Goal: Communication & Community: Answer question/provide support

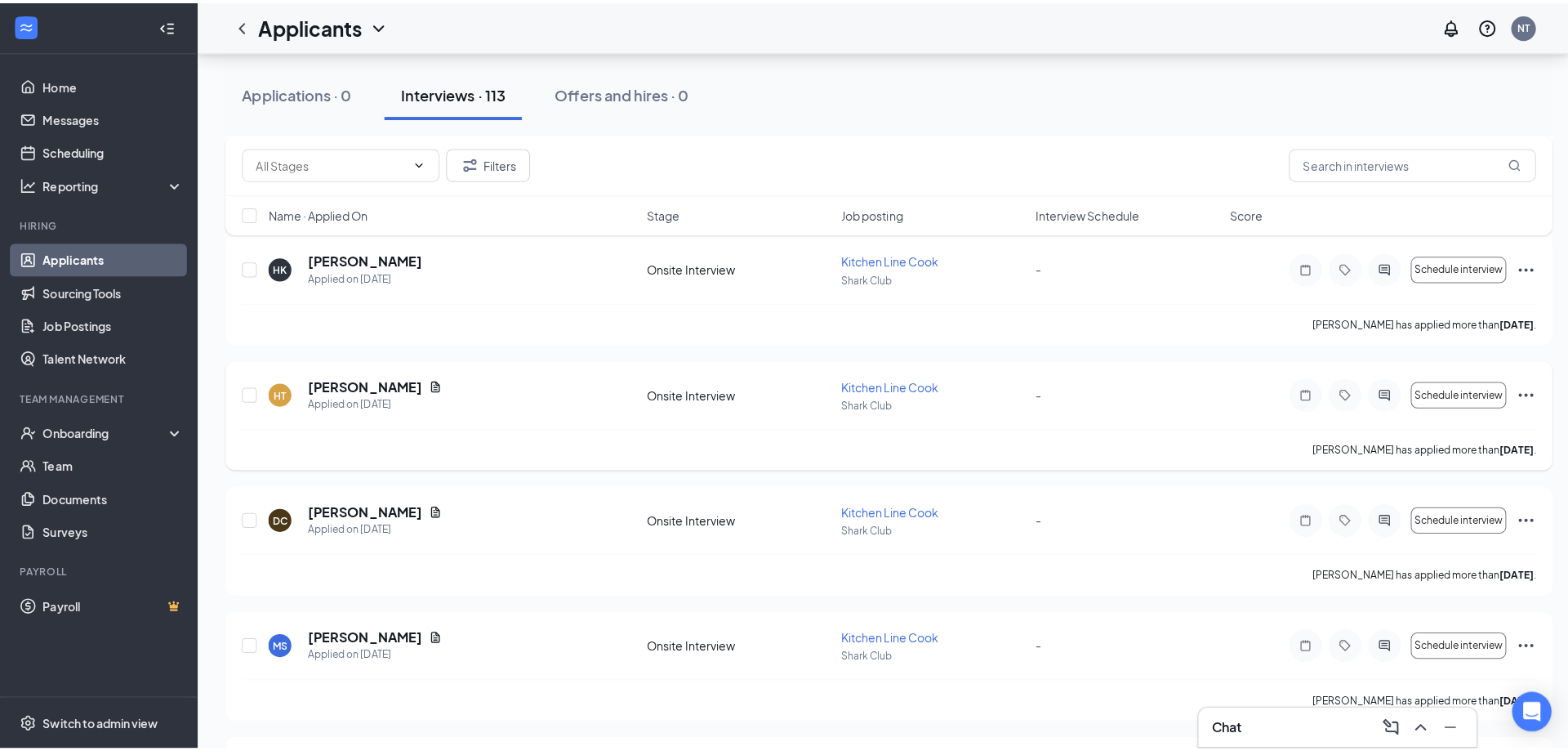
scroll to position [981, 0]
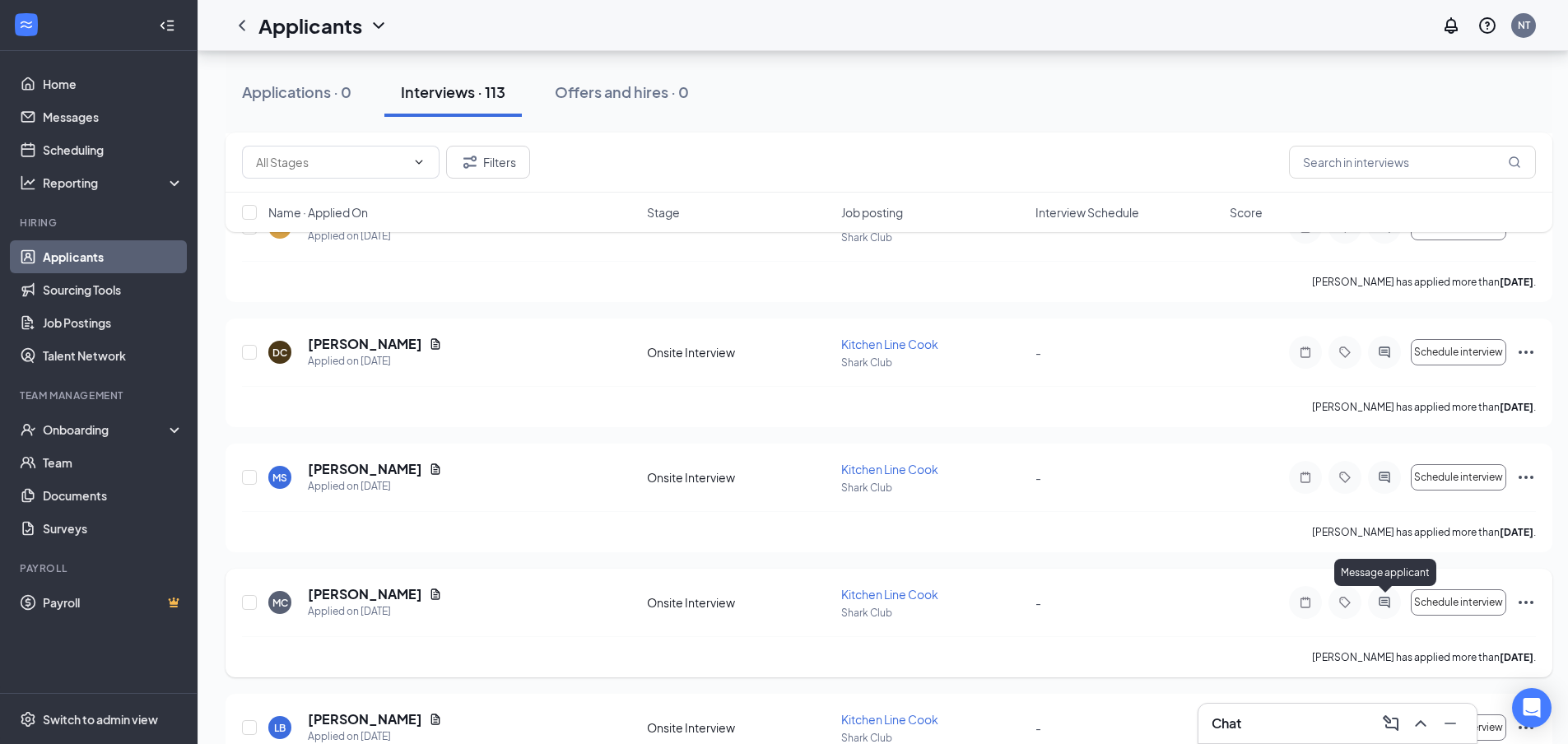
click at [1383, 599] on icon "ActiveChat" at bounding box center [1384, 602] width 20 height 13
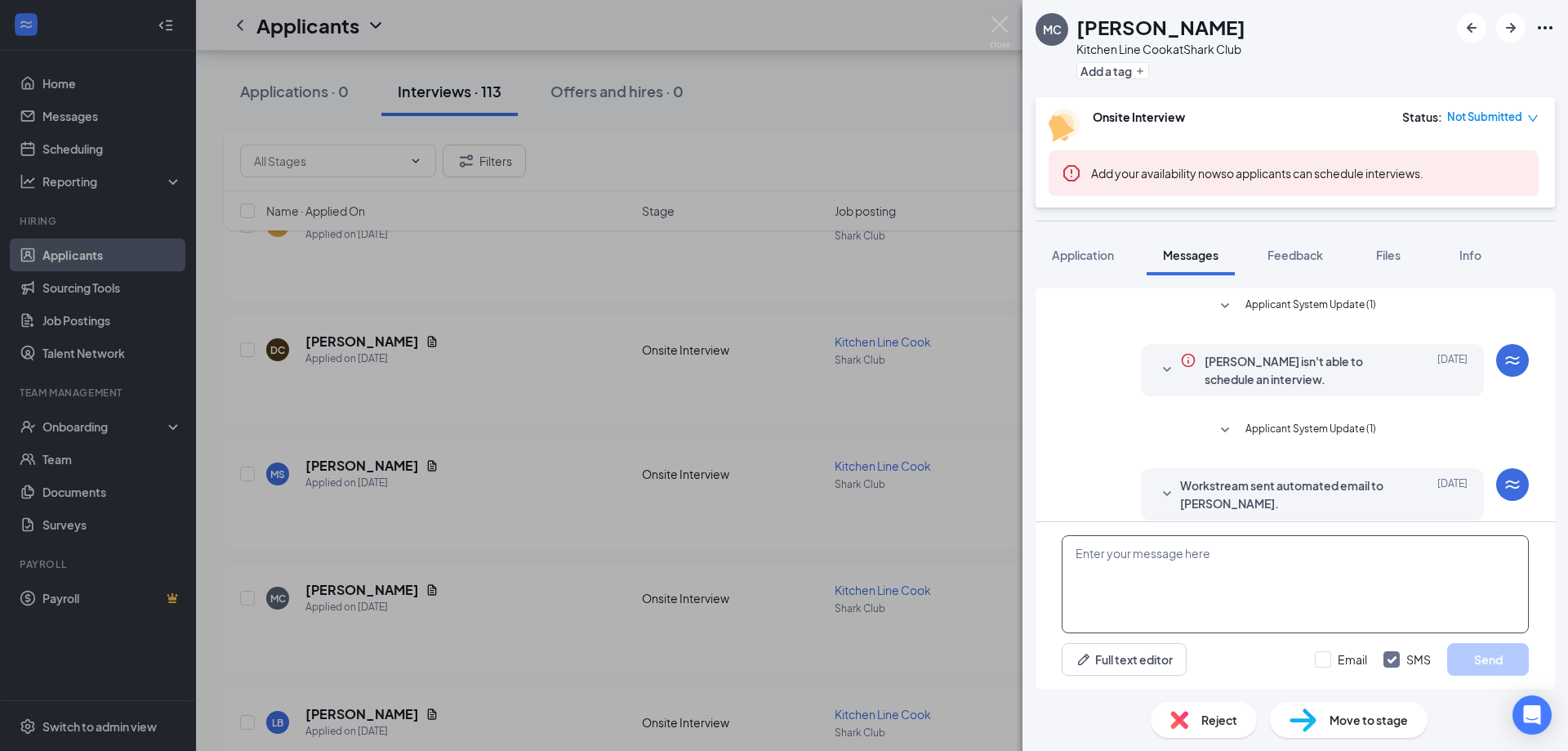
click at [1169, 554] on textarea at bounding box center [1295, 584] width 467 height 98
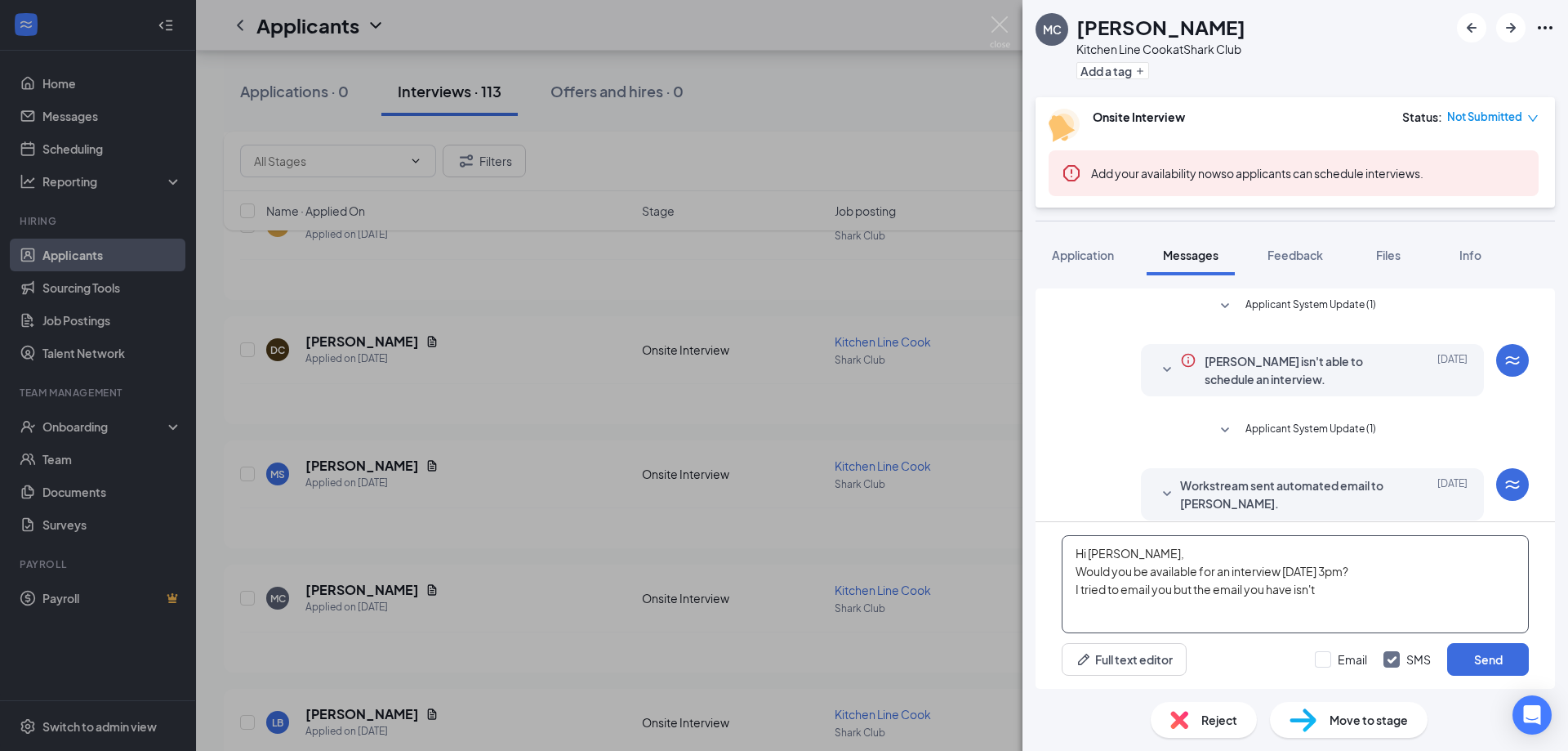
scroll to position [352, 0]
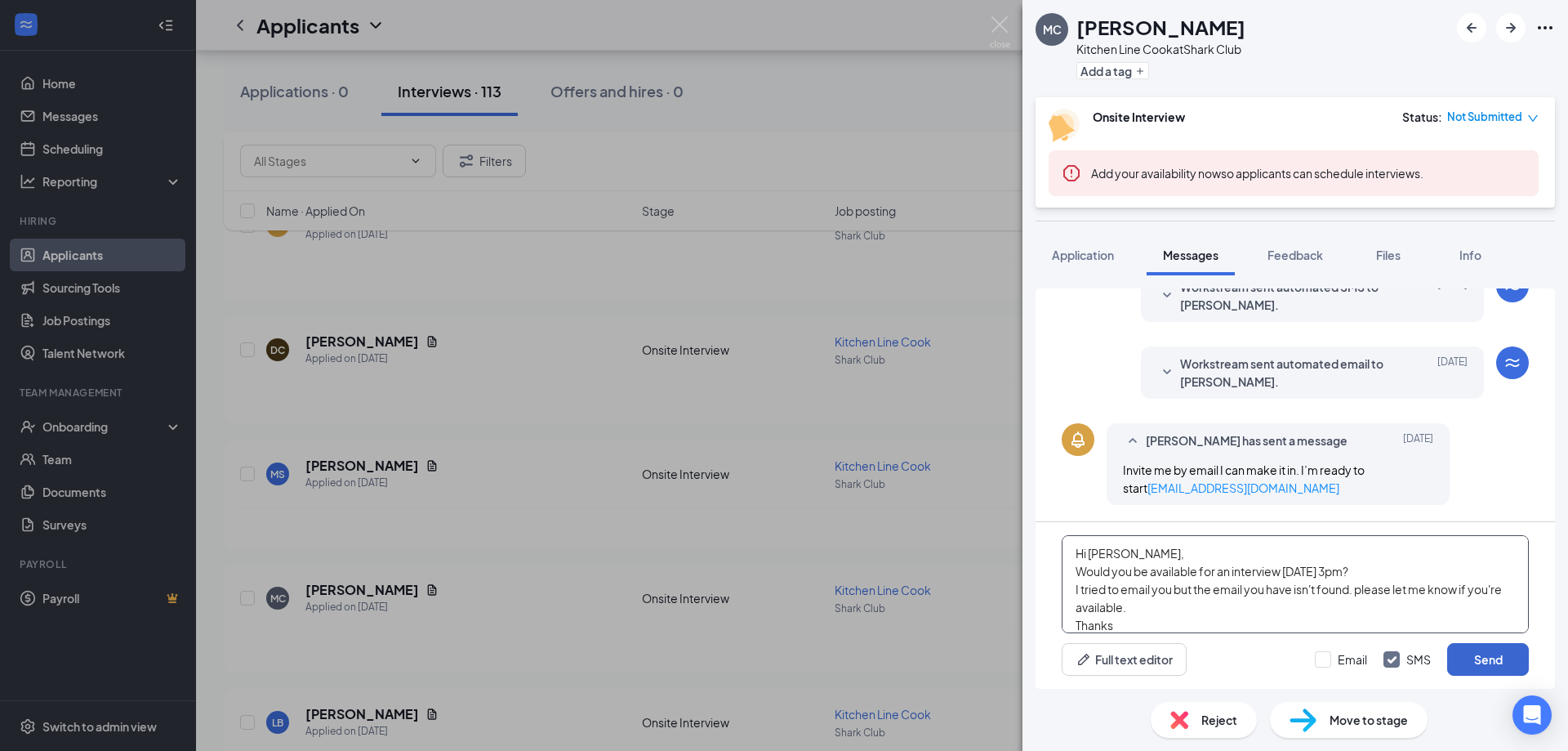
type textarea "Hi [PERSON_NAME], Would you be available for an interview [DATE] 3pm? I tried t…"
click at [1495, 653] on button "Send" at bounding box center [1488, 659] width 82 height 33
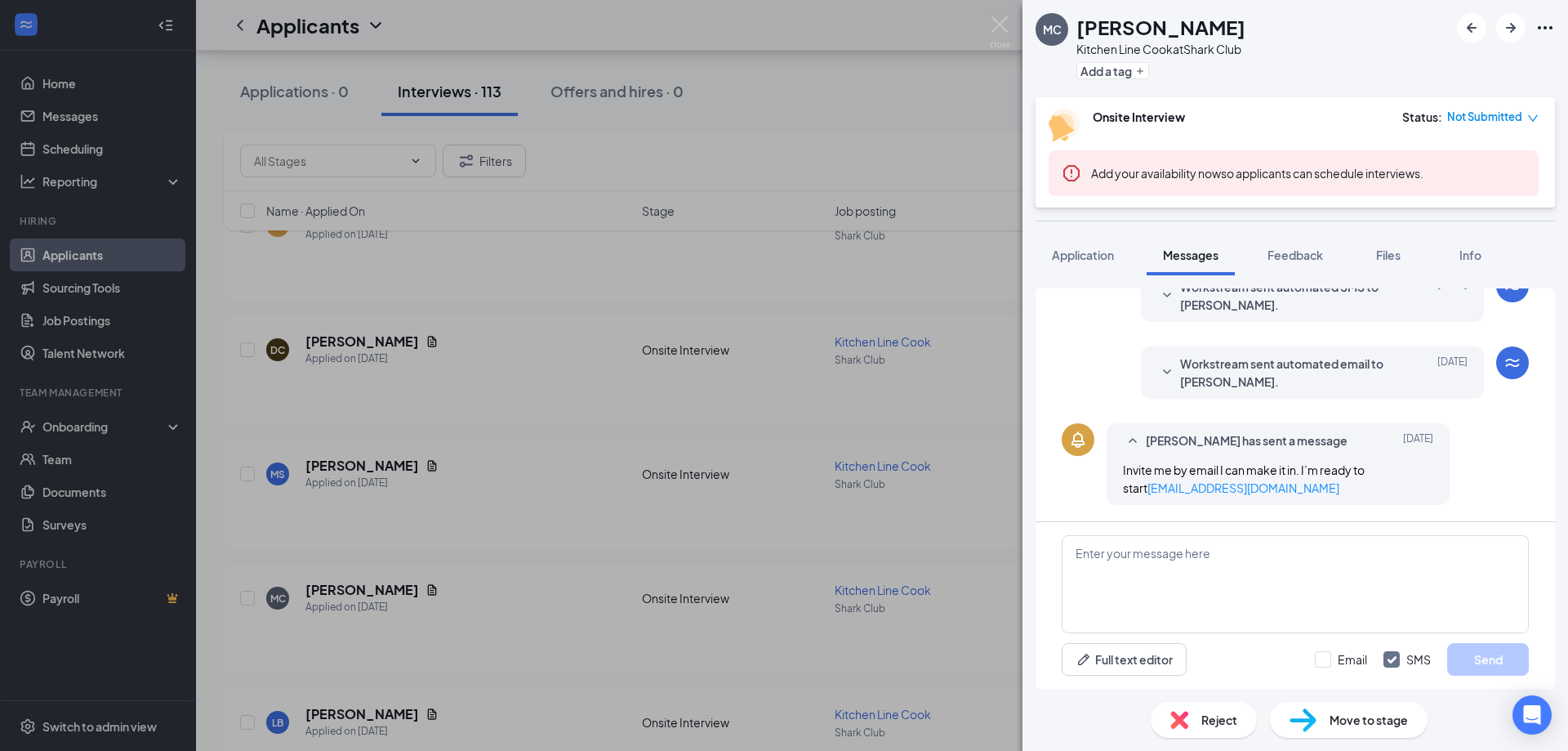
scroll to position [546, 0]
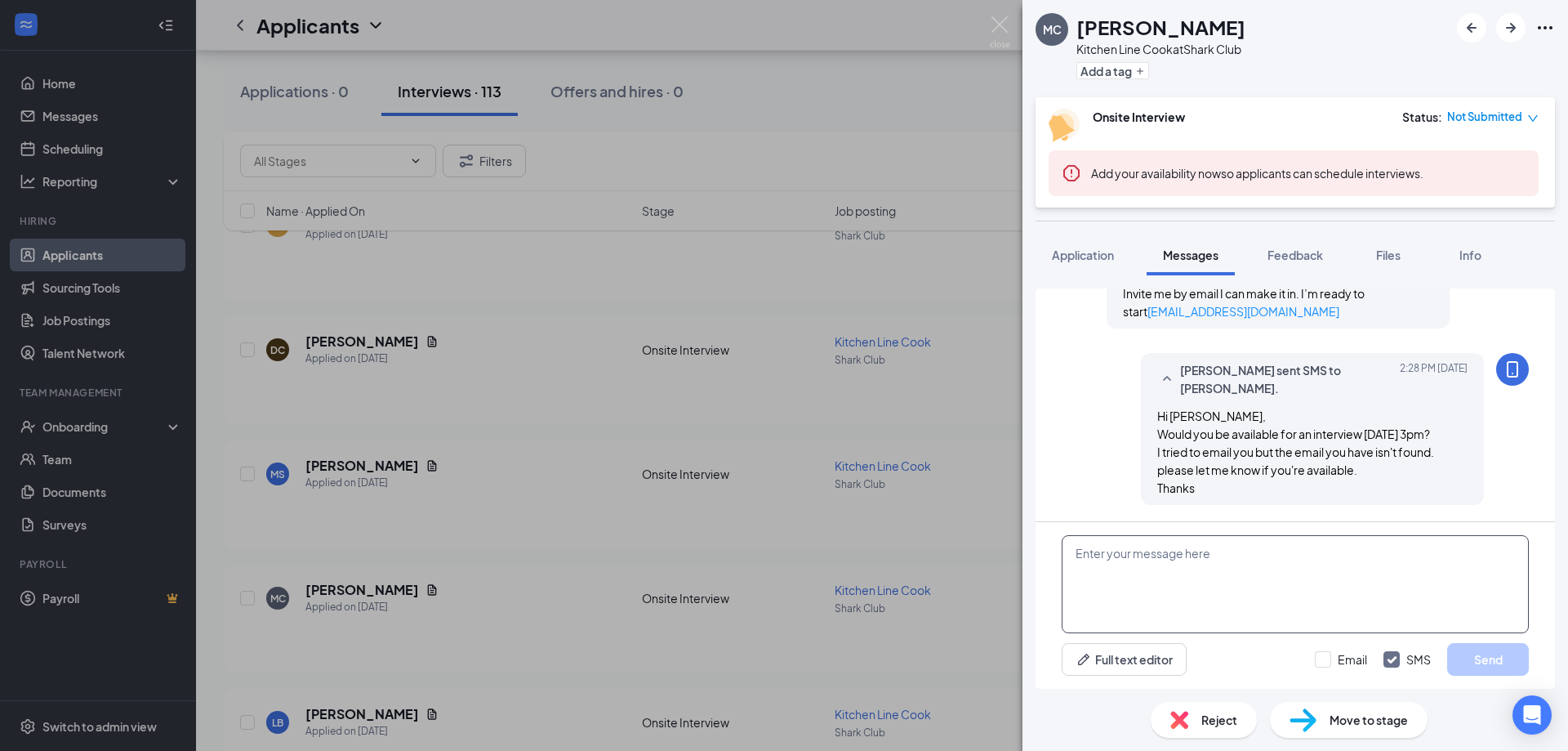
click at [1220, 546] on textarea at bounding box center [1295, 584] width 467 height 98
click at [1508, 117] on span "Not Submitted" at bounding box center [1485, 117] width 75 height 17
click at [1528, 119] on icon "down" at bounding box center [1533, 119] width 12 height 12
click at [1530, 118] on icon "down" at bounding box center [1532, 118] width 10 height 7
click at [955, 147] on div "MC [PERSON_NAME] Kitchen Line Cook at [GEOGRAPHIC_DATA] Add a tag Onsite Interv…" at bounding box center [784, 375] width 1568 height 751
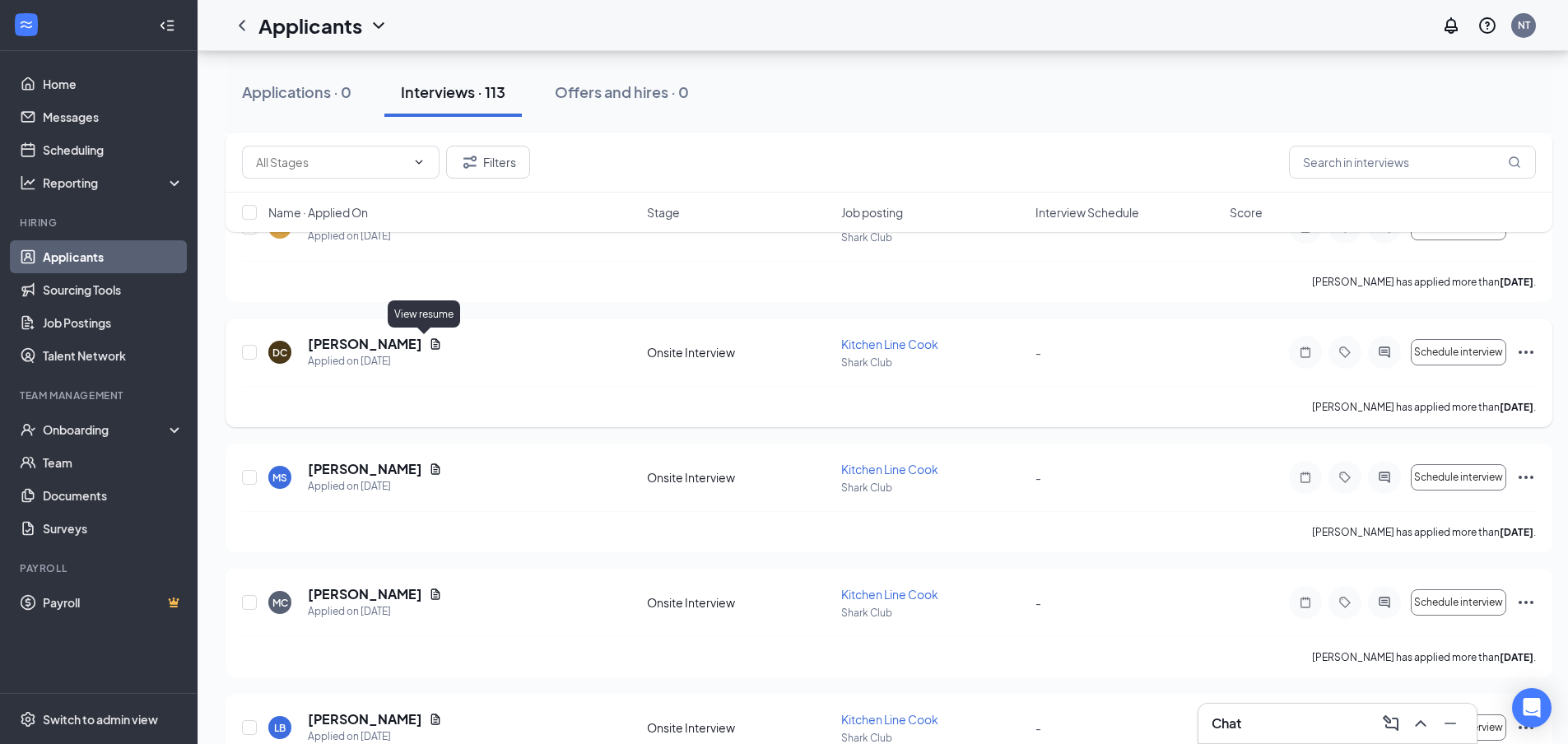
click at [432, 342] on icon "Document" at bounding box center [436, 343] width 9 height 11
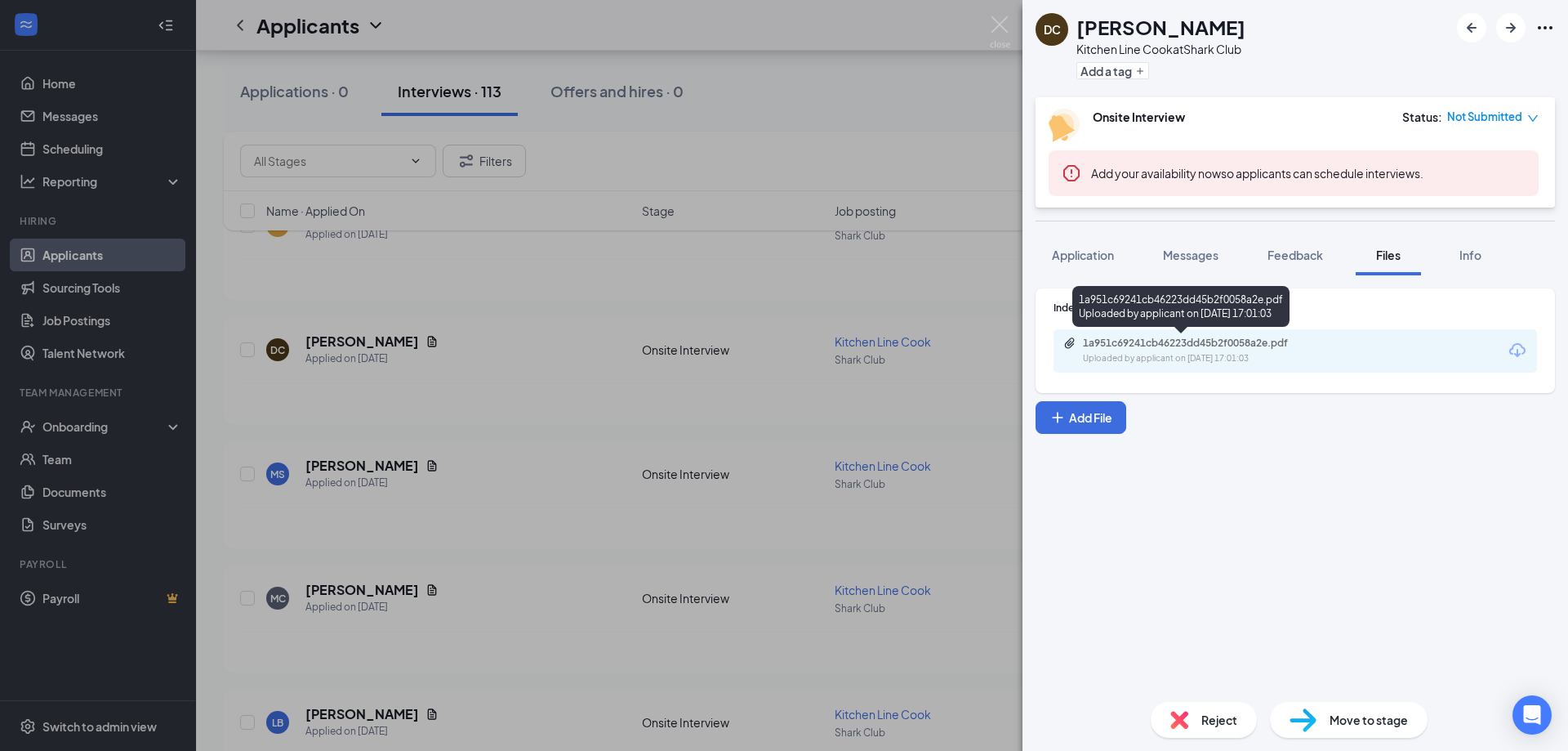
click at [1228, 341] on div "1a951c69241cb46223dd45b2f0058a2e.pdf" at bounding box center [1197, 342] width 229 height 13
click at [362, 348] on div "DC [PERSON_NAME] Kitchen Line Cook at Shark Club Add a tag Onsite Interview Sta…" at bounding box center [784, 375] width 1568 height 751
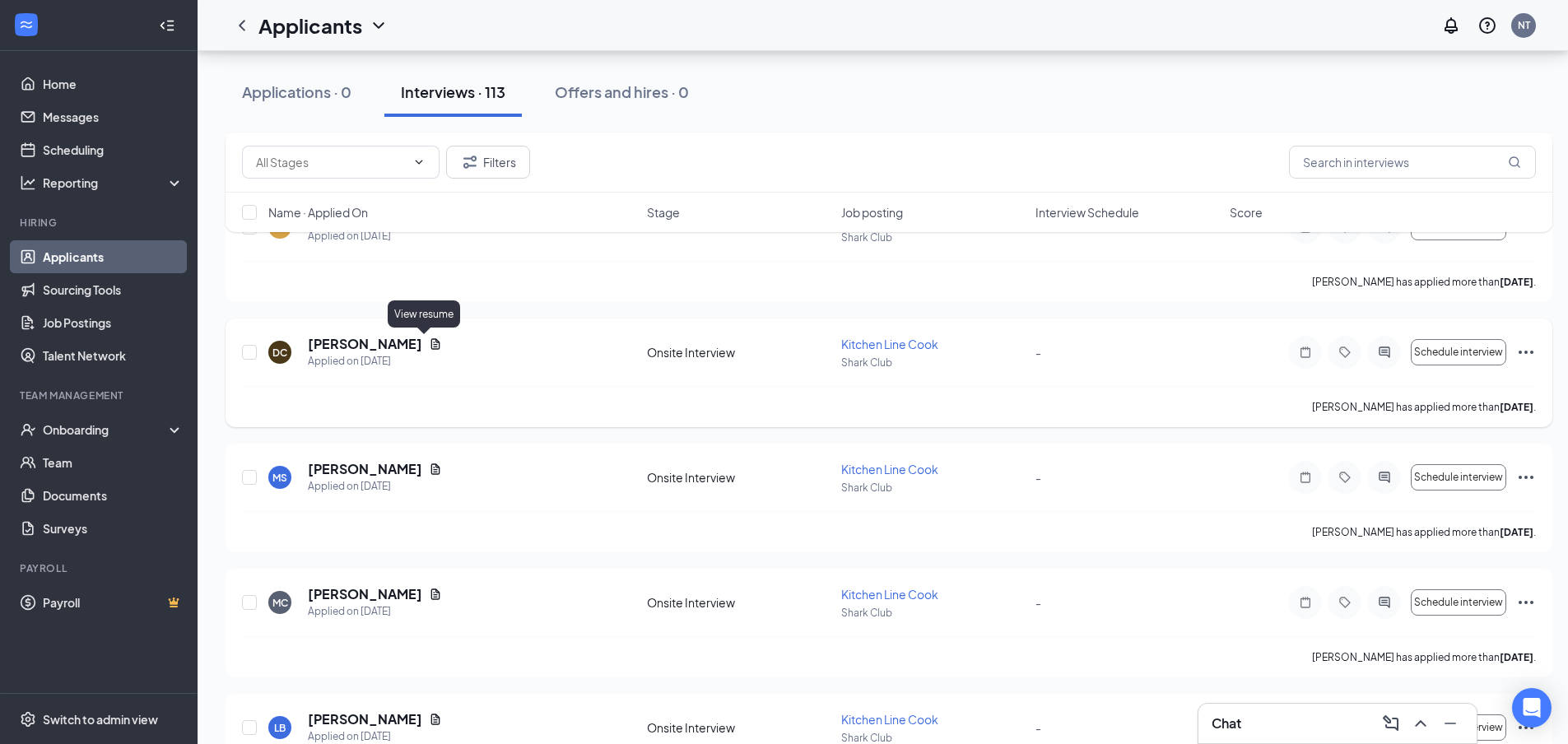
click at [432, 344] on icon "Document" at bounding box center [436, 343] width 9 height 11
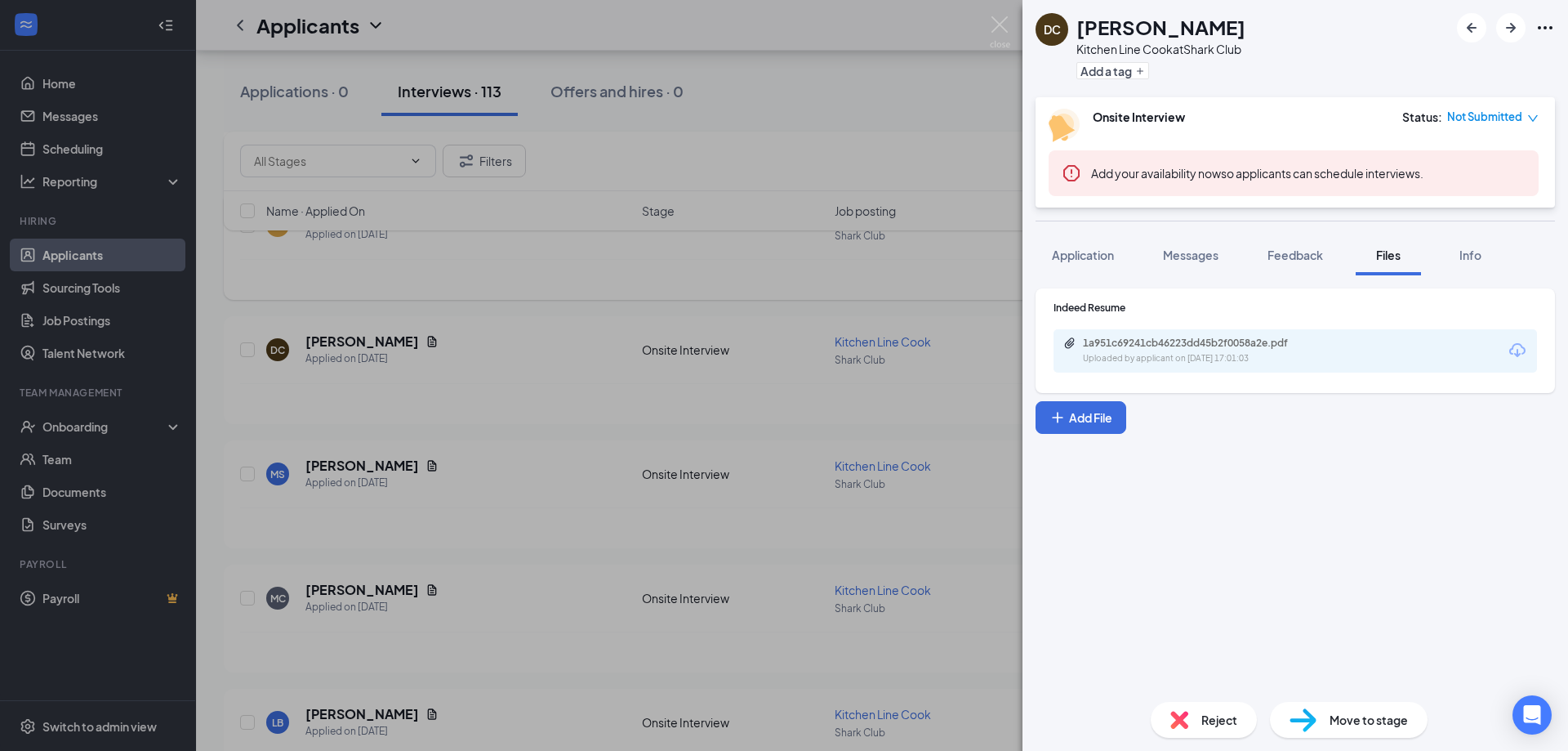
drag, startPoint x: 751, startPoint y: 307, endPoint x: 969, endPoint y: 270, distance: 221.1
click at [751, 306] on div "DC [PERSON_NAME] Kitchen Line Cook at Shark Club Add a tag Onsite Interview Sta…" at bounding box center [784, 375] width 1568 height 751
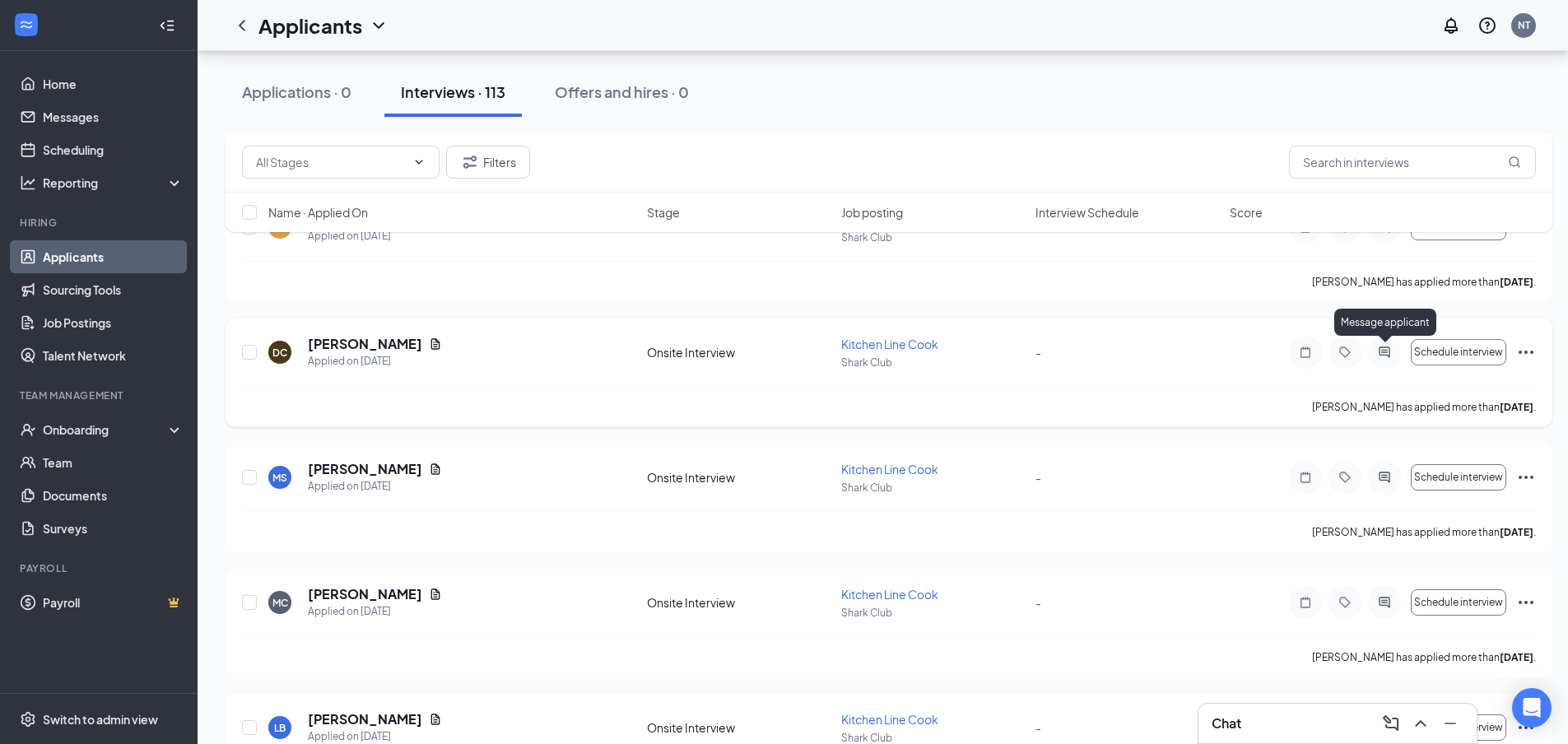
click at [1387, 354] on icon "ActiveChat" at bounding box center [1384, 352] width 20 height 13
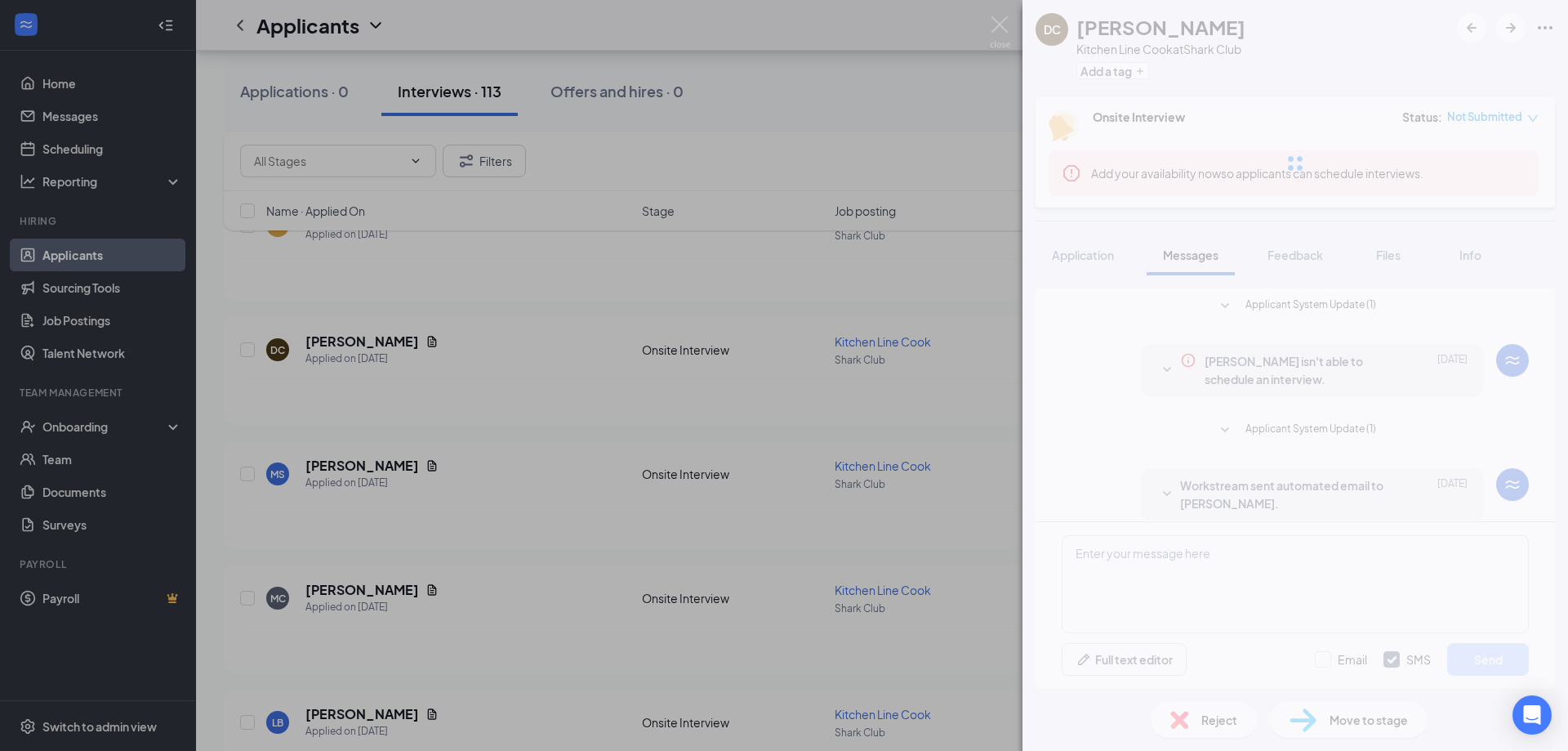
scroll to position [334, 0]
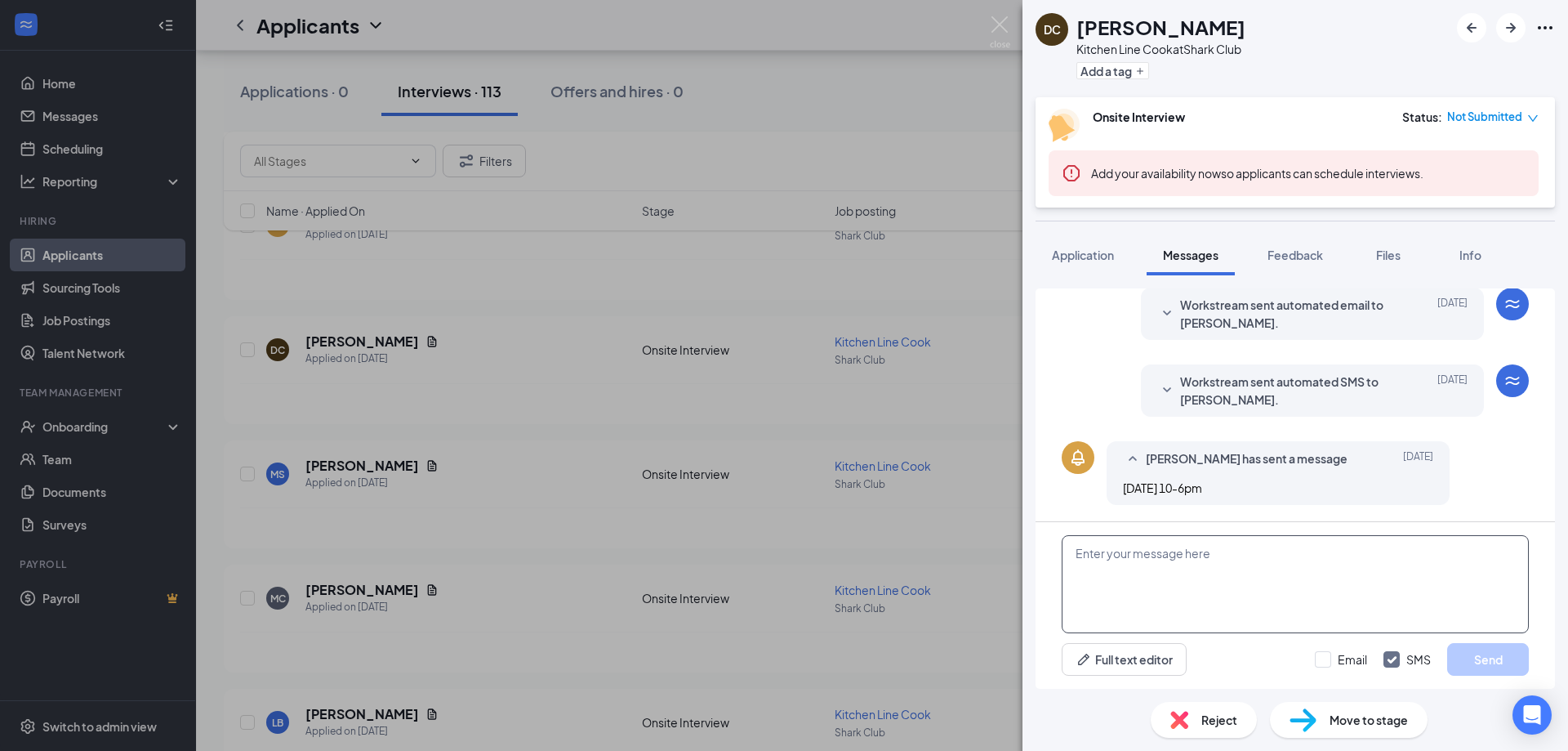
click at [1189, 555] on textarea at bounding box center [1295, 584] width 467 height 98
click at [1176, 573] on textarea "Hi [PERSON_NAME], Would you be avai;lable" at bounding box center [1295, 584] width 467 height 98
click at [1208, 567] on textarea "Hi [PERSON_NAME], Would you be available" at bounding box center [1295, 584] width 467 height 98
click at [1149, 550] on textarea "Hi [PERSON_NAME], Would you be available for an interview [DATE] 2pm? Thanks" at bounding box center [1295, 584] width 467 height 98
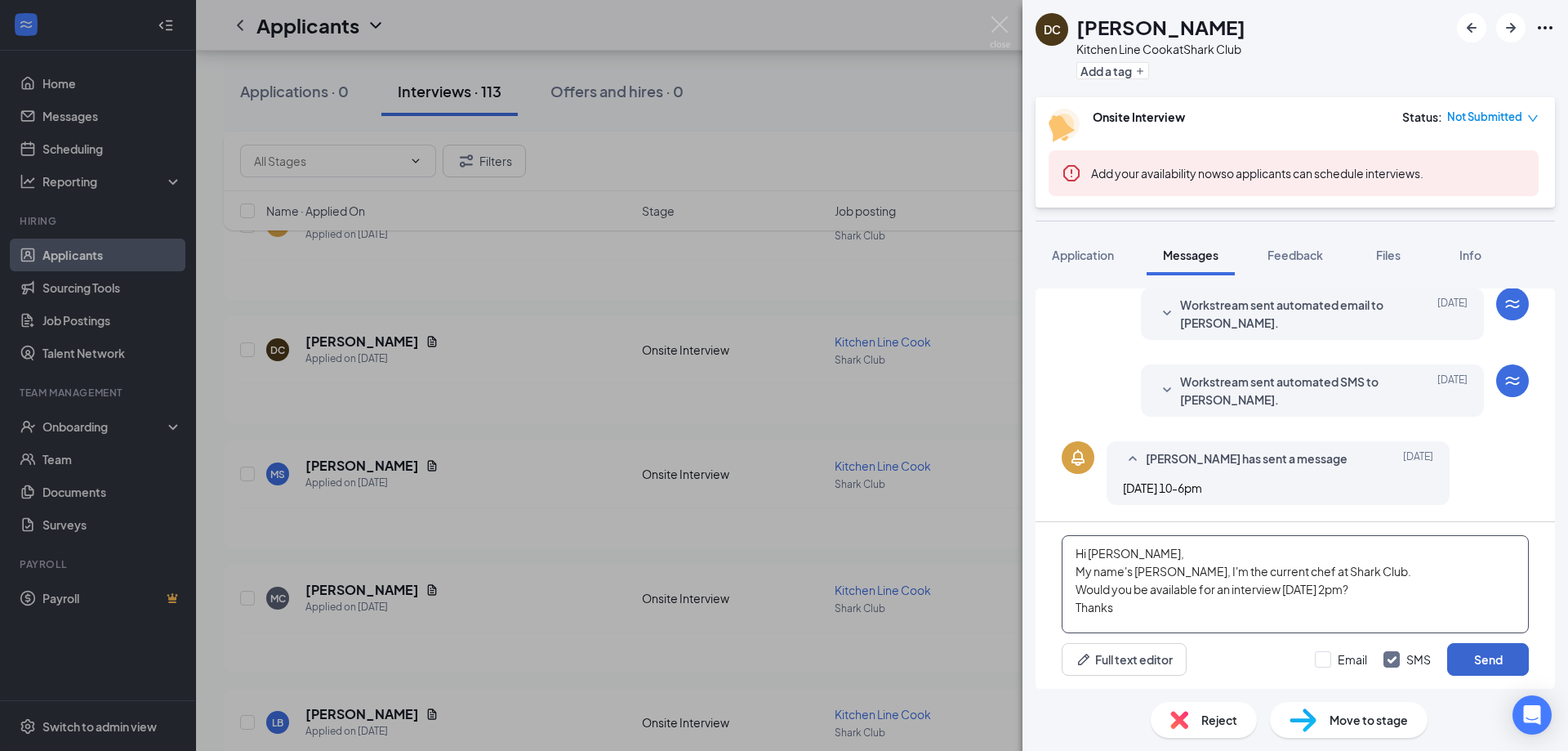
type textarea "Hi [PERSON_NAME], My name's [PERSON_NAME], I'm the current chef at Shark Club. …"
click at [1485, 660] on button "Send" at bounding box center [1488, 659] width 82 height 33
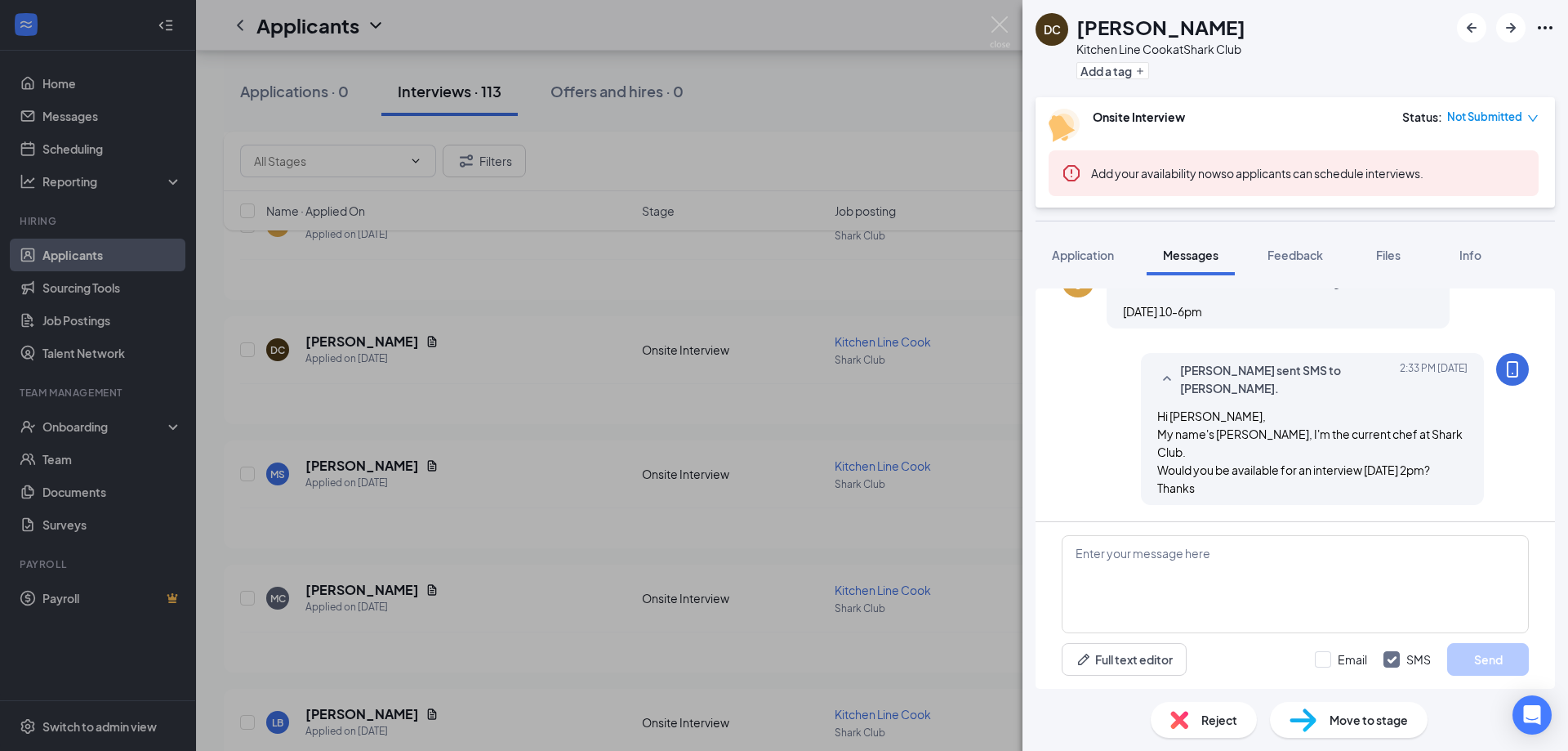
scroll to position [347, 0]
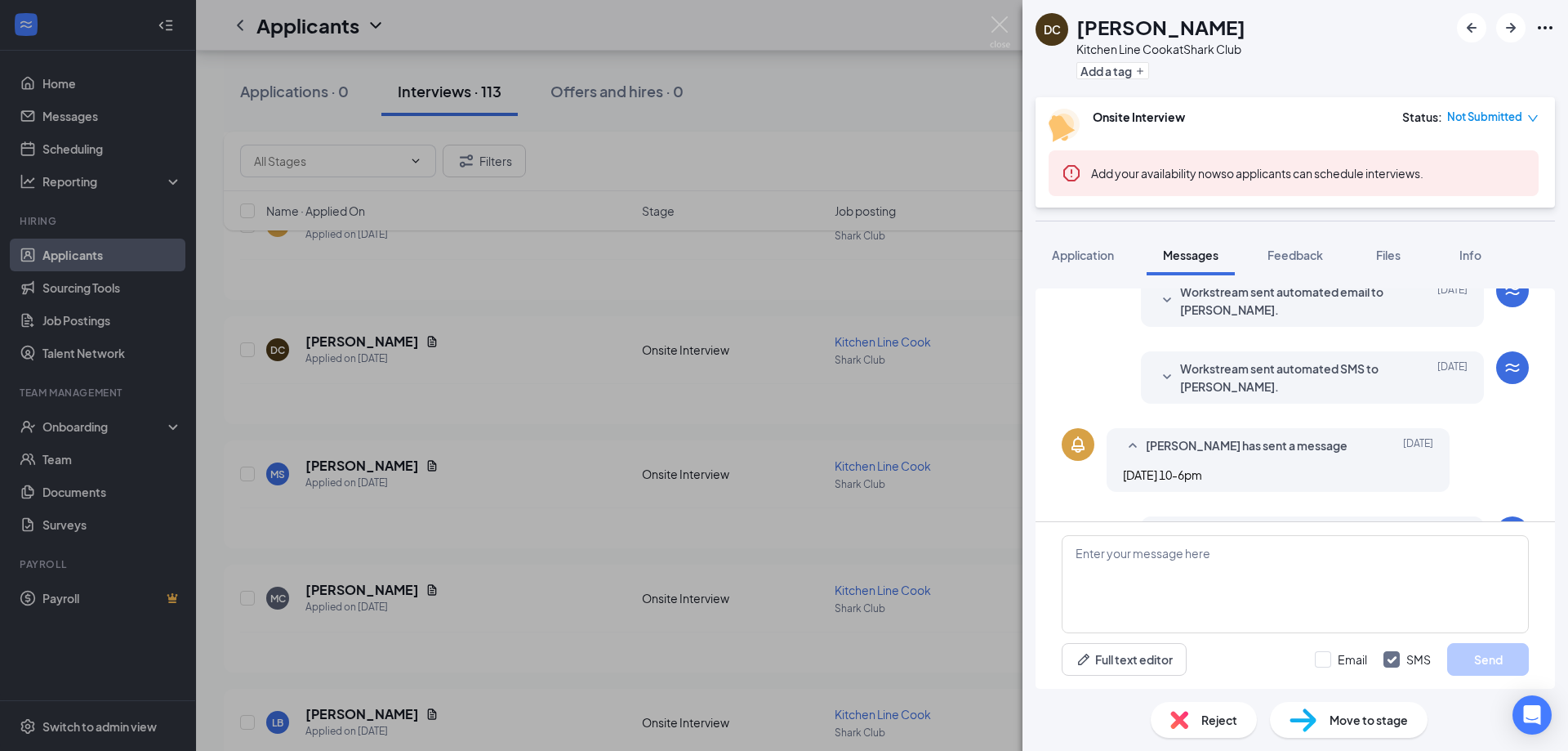
click at [1322, 371] on span "Workstream sent automated SMS to [PERSON_NAME]." at bounding box center [1287, 377] width 214 height 36
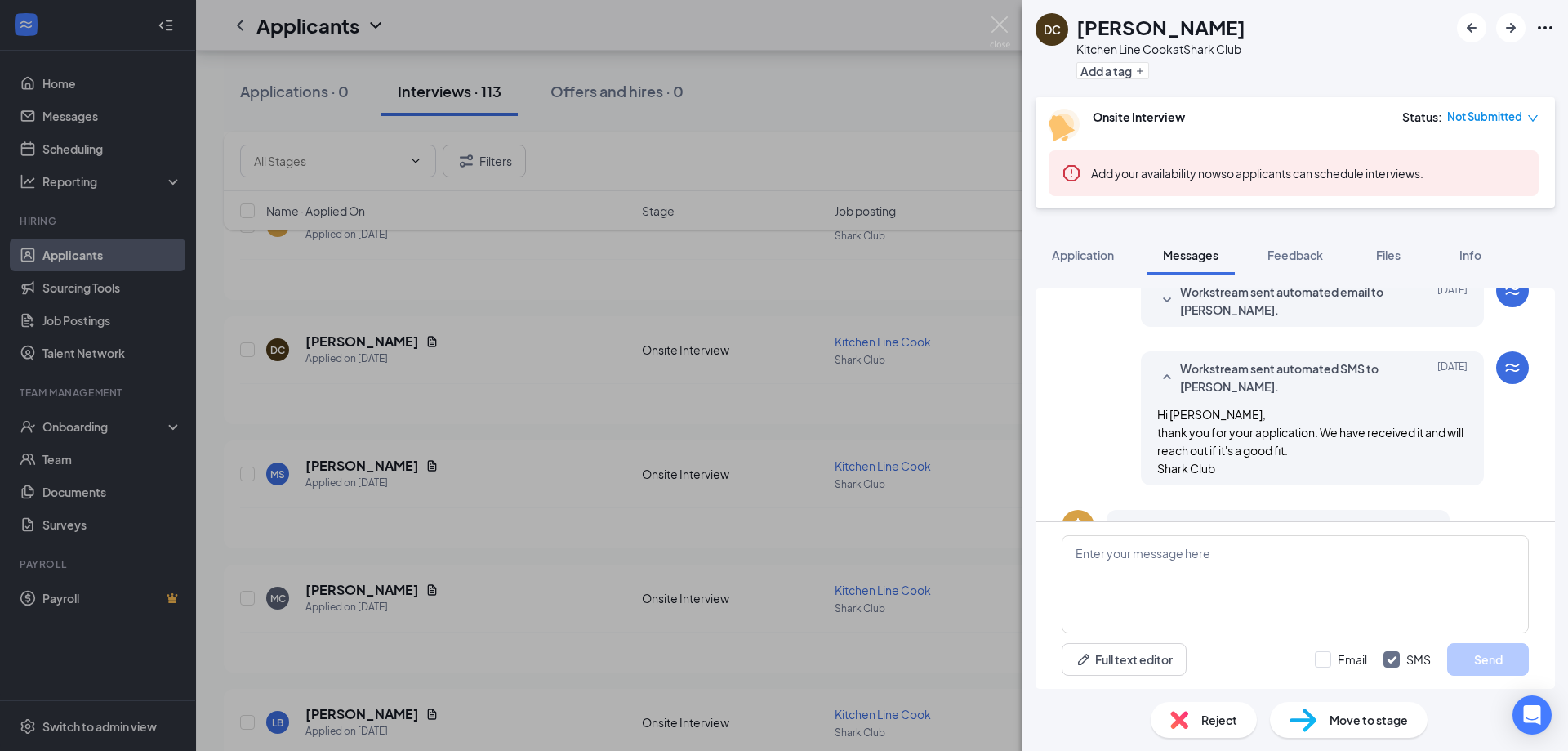
click at [1322, 371] on span "Workstream sent automated SMS to [PERSON_NAME]." at bounding box center [1287, 377] width 214 height 36
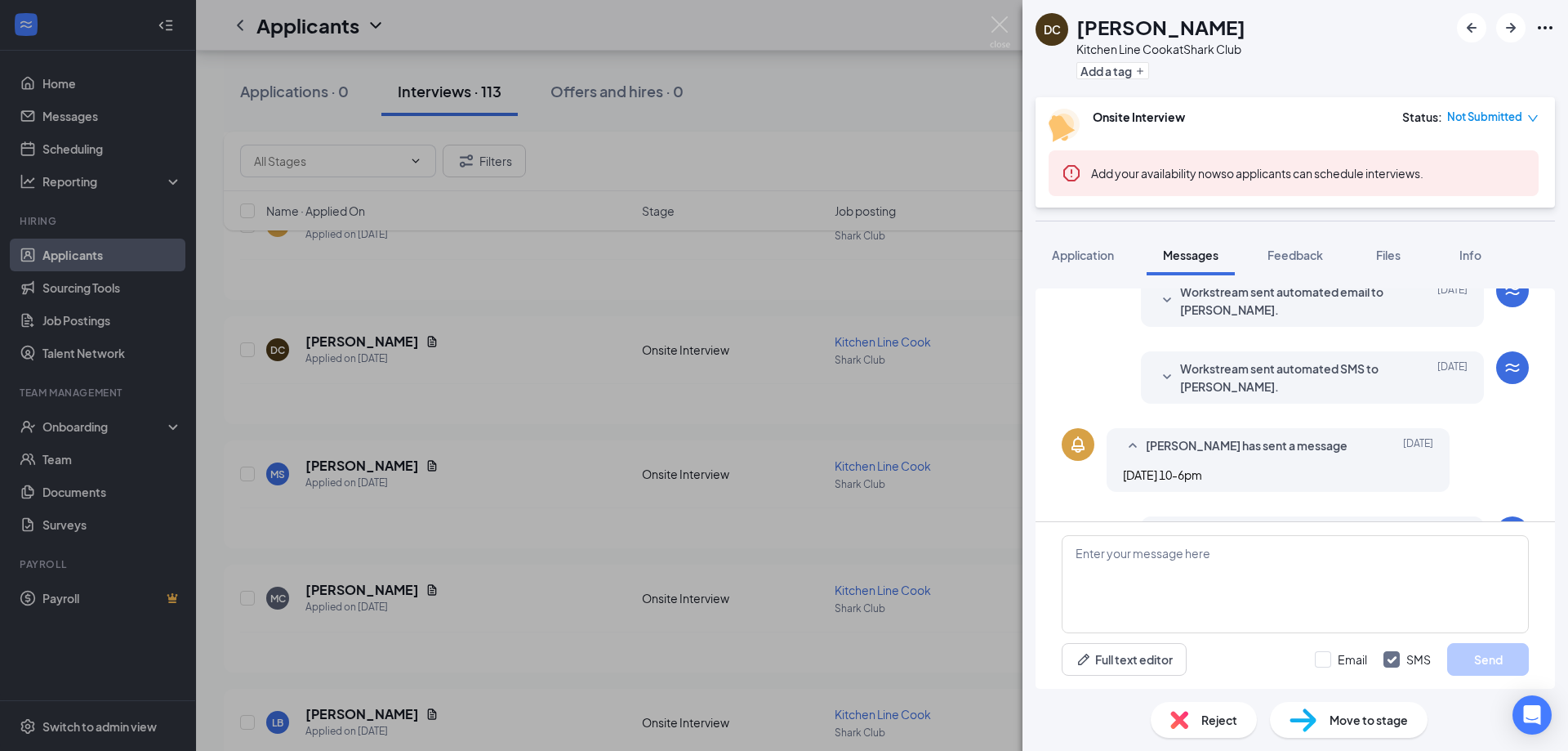
click at [1294, 309] on span "Workstream sent automated email to [PERSON_NAME]." at bounding box center [1287, 301] width 214 height 36
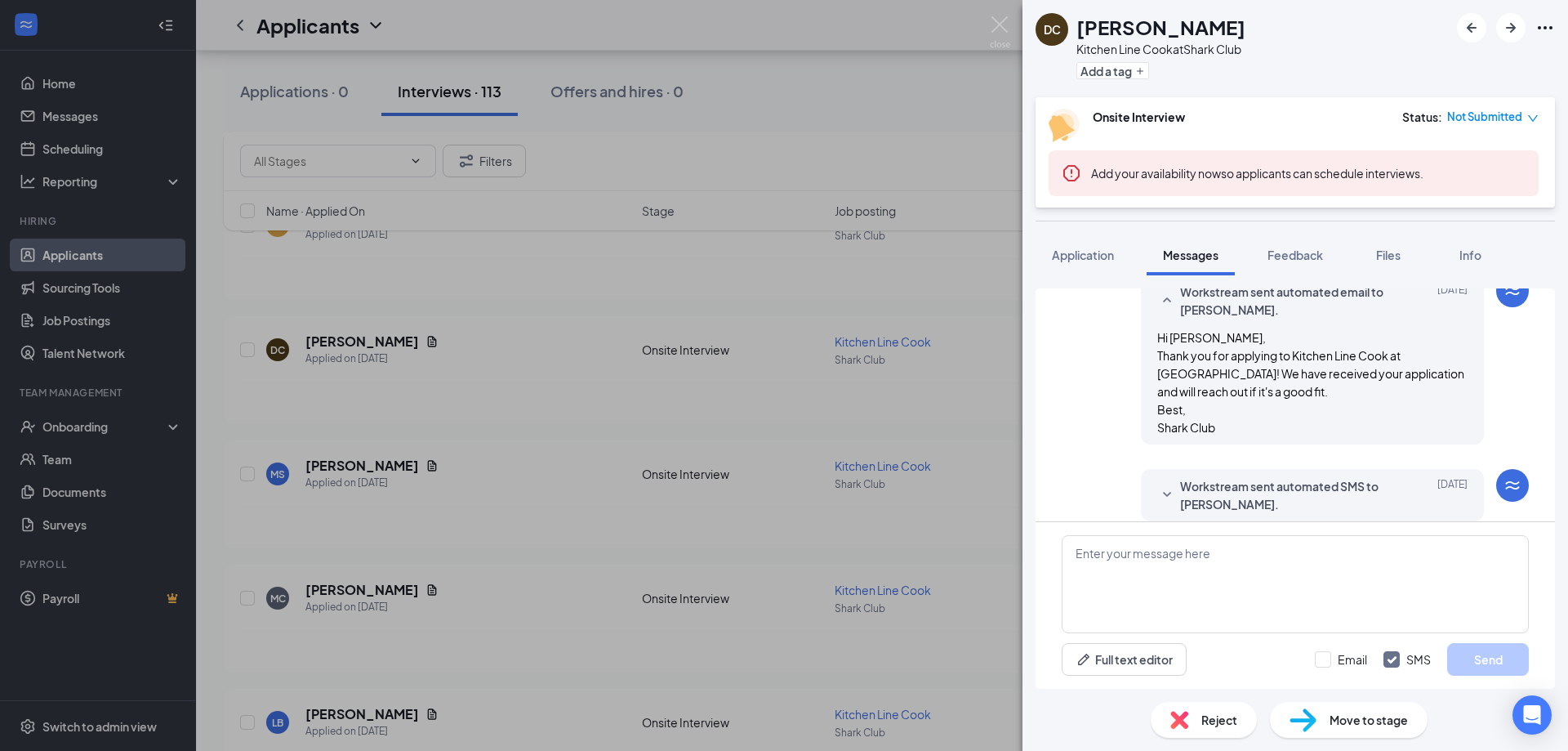
click at [1295, 306] on span "Workstream sent automated email to [PERSON_NAME]." at bounding box center [1287, 301] width 214 height 36
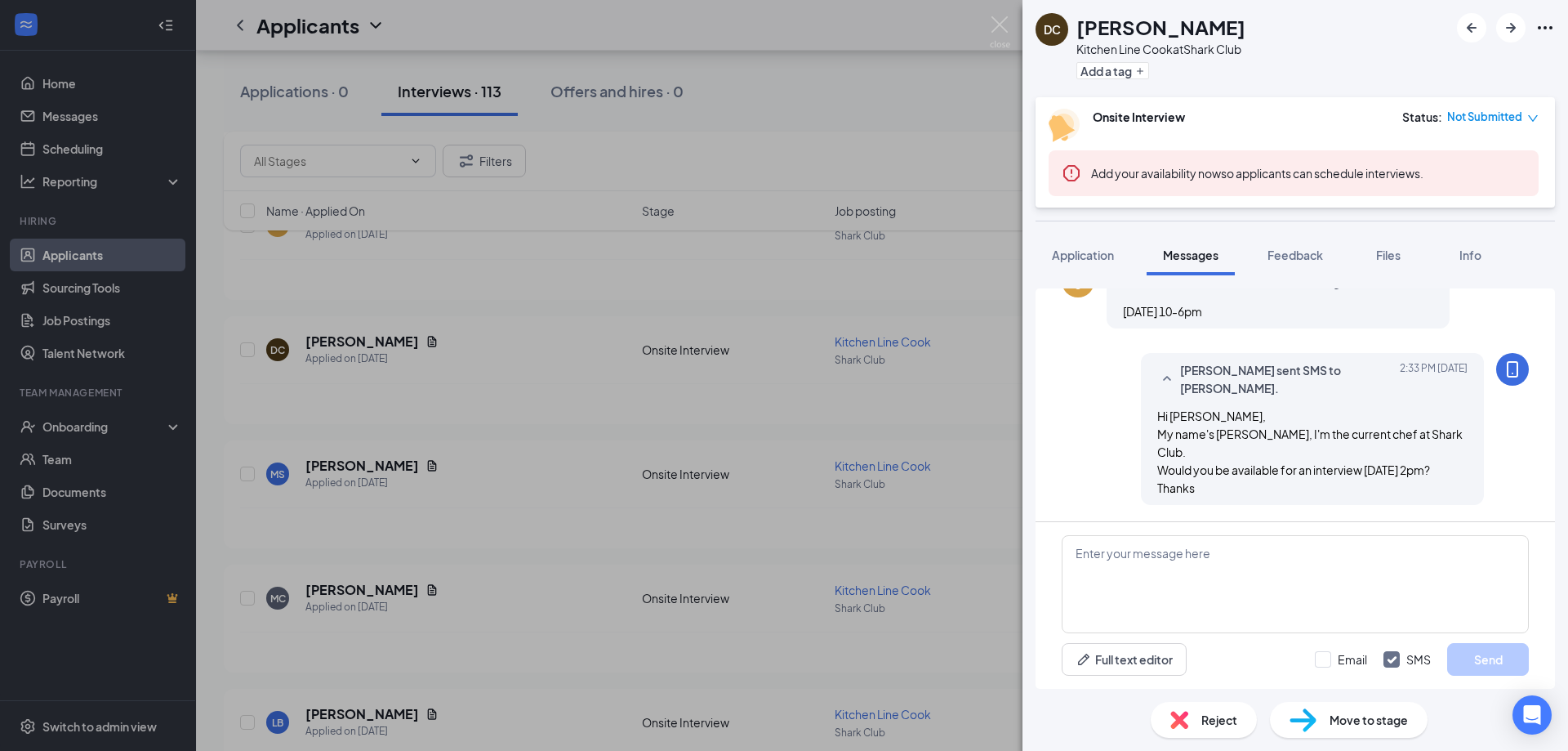
scroll to position [102, 0]
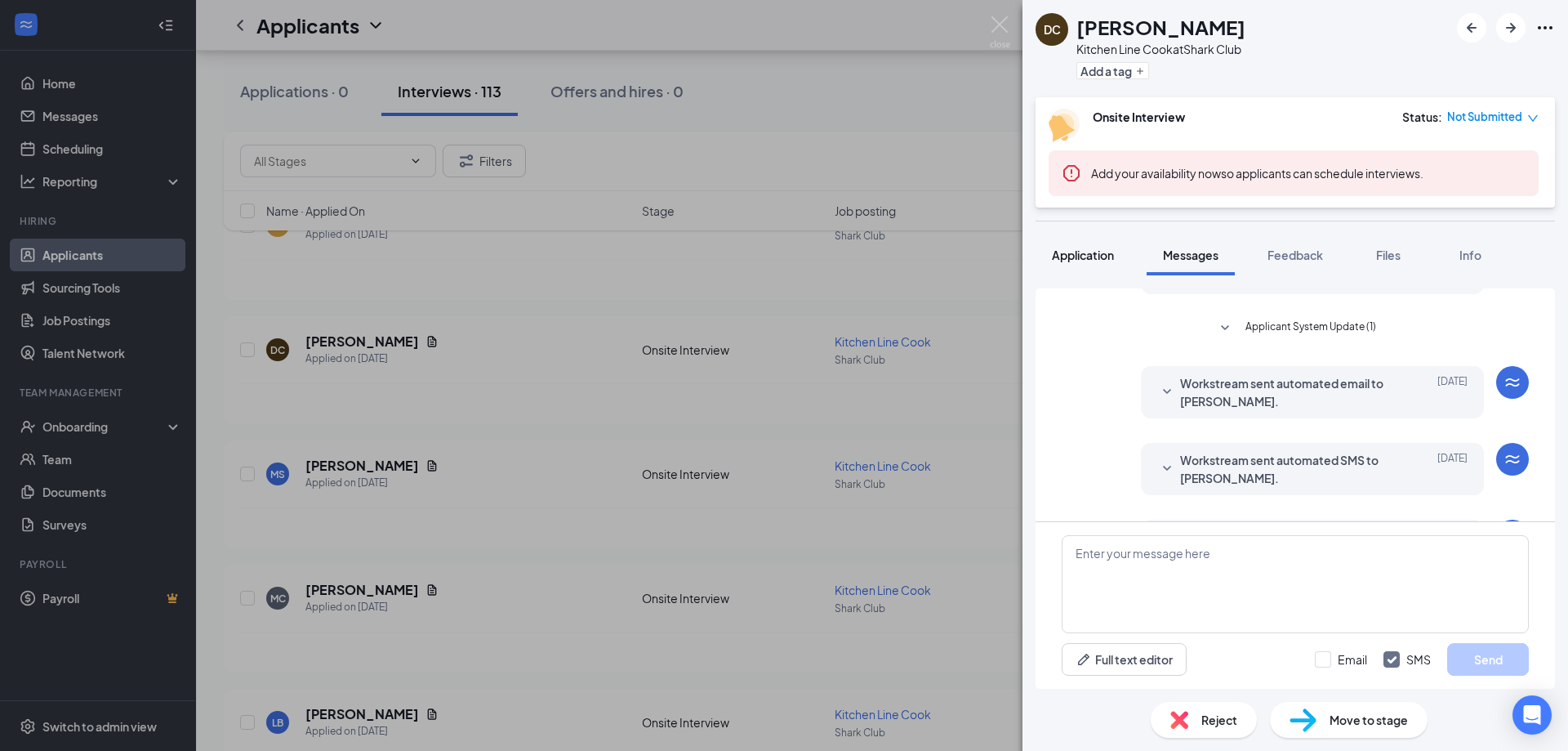
click at [1085, 253] on span "Application" at bounding box center [1082, 254] width 62 height 15
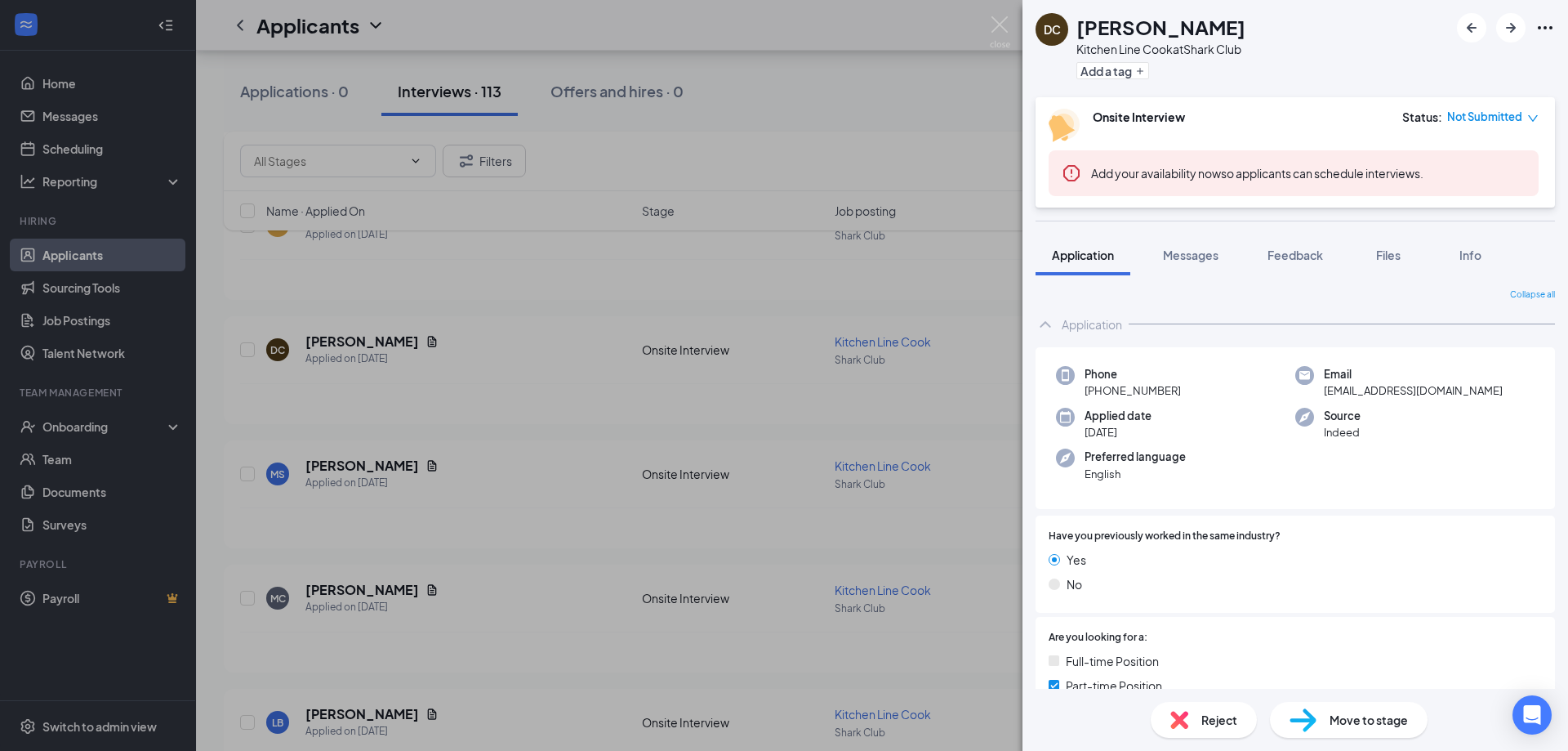
click at [403, 341] on div "DC [PERSON_NAME] Kitchen Line Cook at Shark Club Add a tag Onsite Interview Sta…" at bounding box center [784, 375] width 1568 height 751
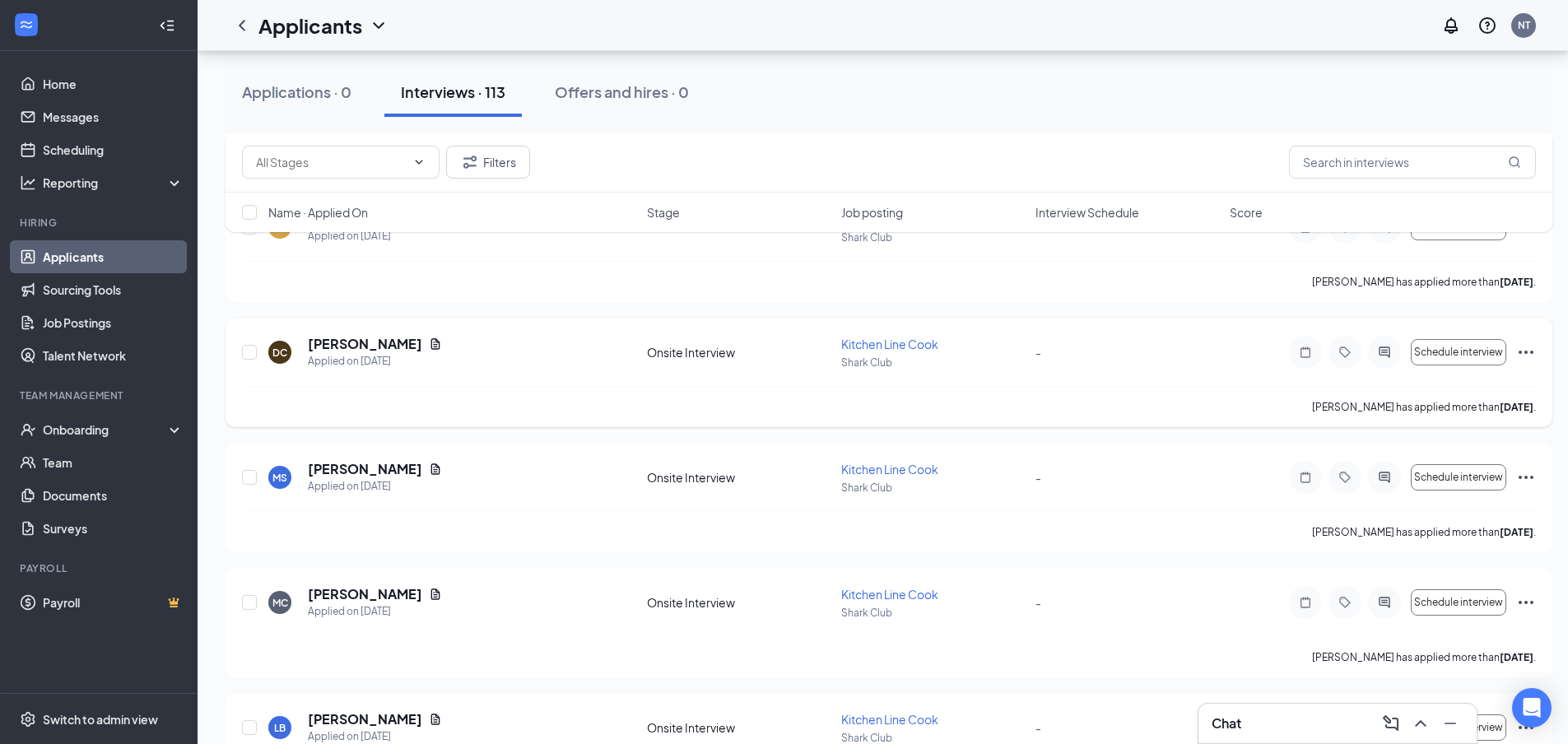
click at [432, 342] on icon "Document" at bounding box center [436, 343] width 9 height 11
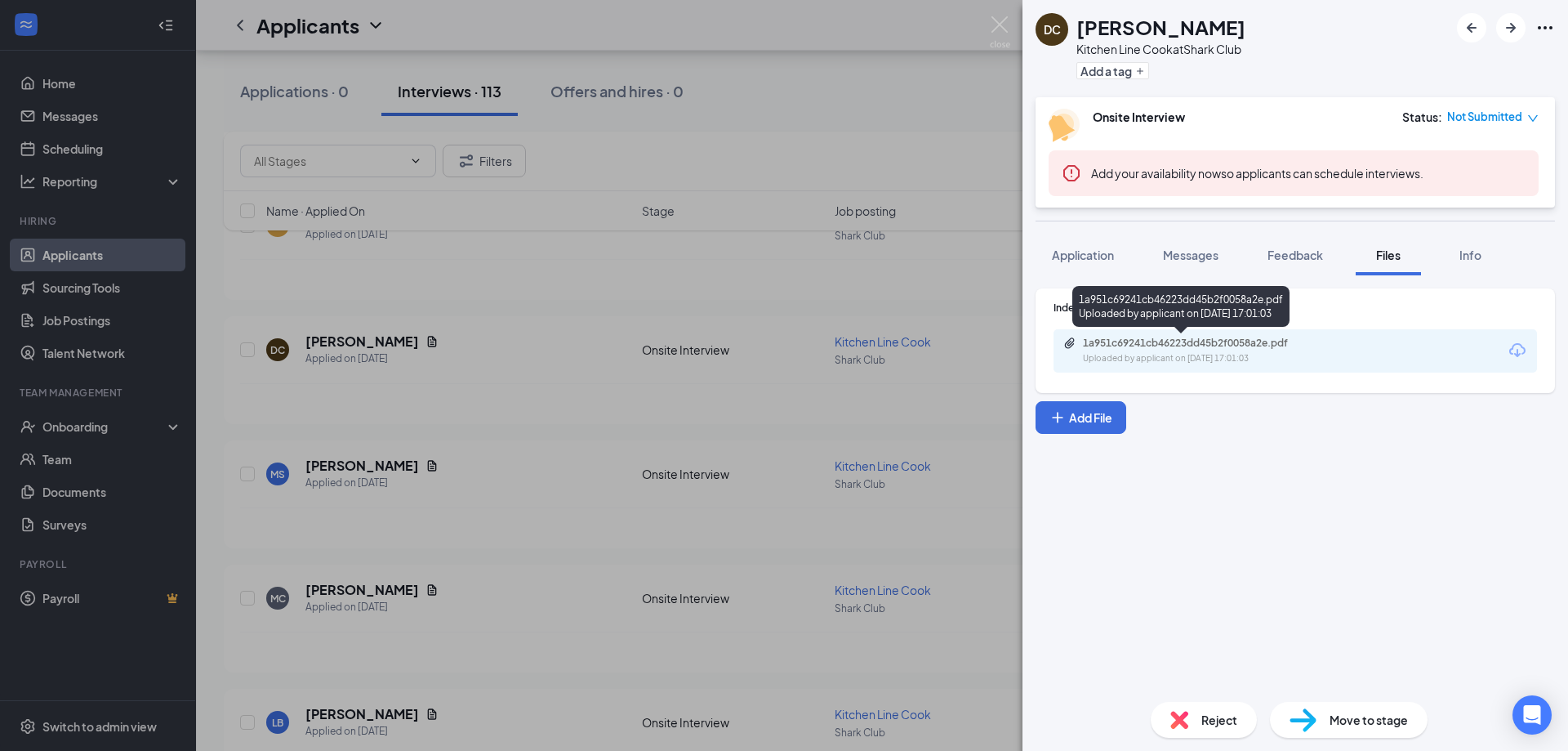
click at [1230, 343] on div "1a951c69241cb46223dd45b2f0058a2e.pdf" at bounding box center [1197, 342] width 229 height 13
